Goal: Information Seeking & Learning: Learn about a topic

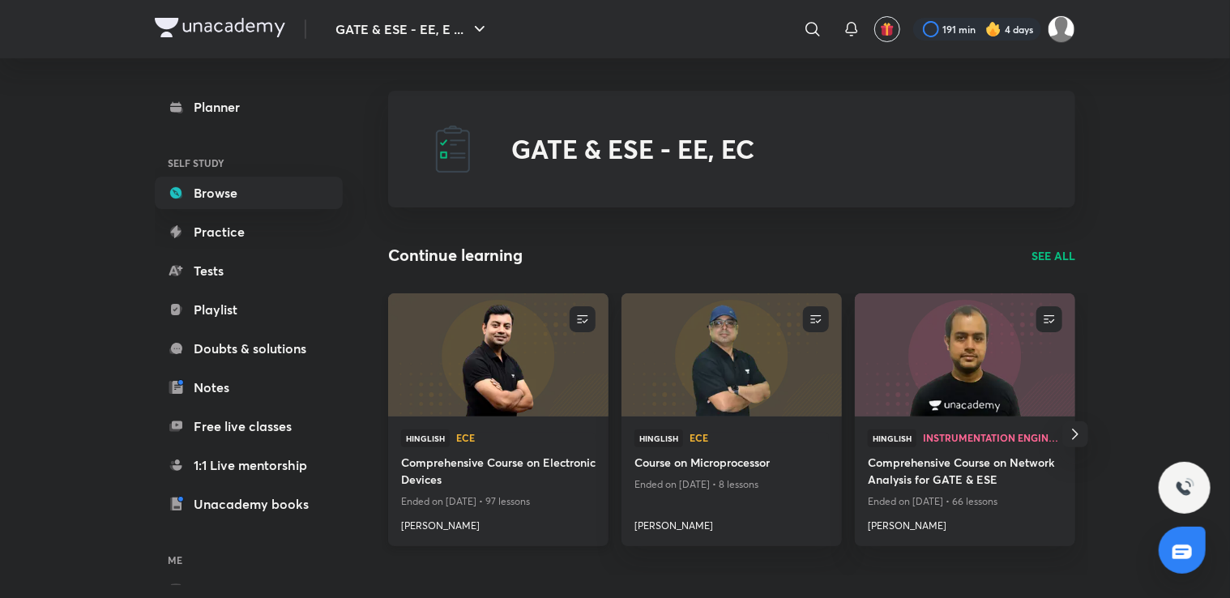
drag, startPoint x: 0, startPoint y: 0, endPoint x: 474, endPoint y: 470, distance: 667.7
click at [474, 470] on h4 "Comprehensive Course on Electronic Devices" at bounding box center [498, 472] width 195 height 37
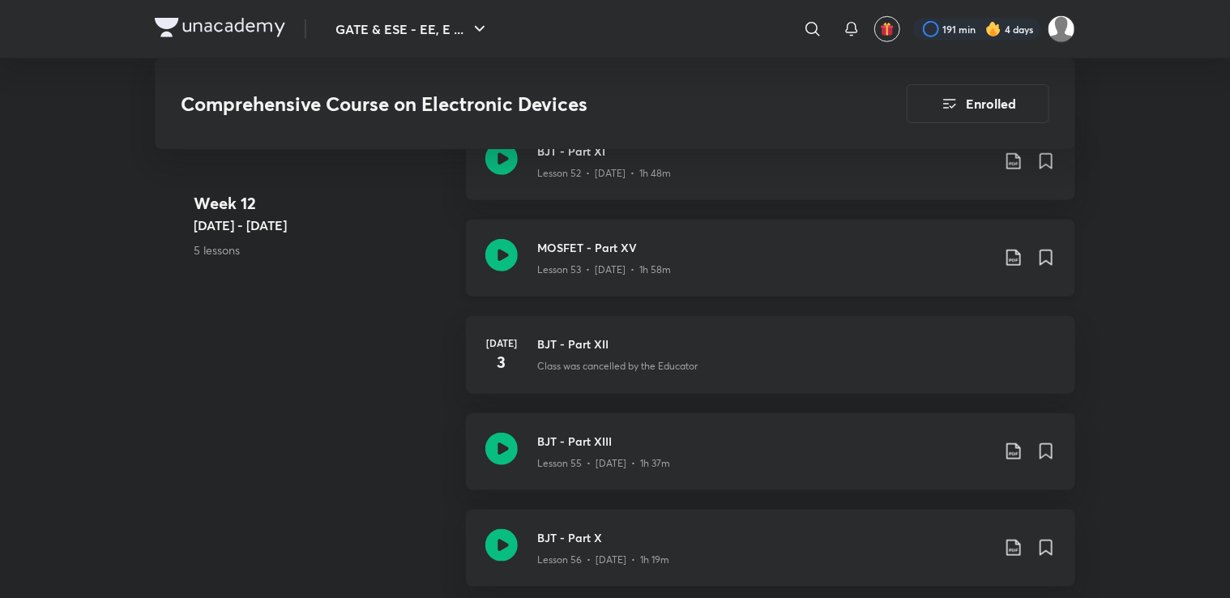
scroll to position [6831, 0]
click at [507, 447] on icon at bounding box center [502, 448] width 32 height 32
